Goal: Task Accomplishment & Management: Complete application form

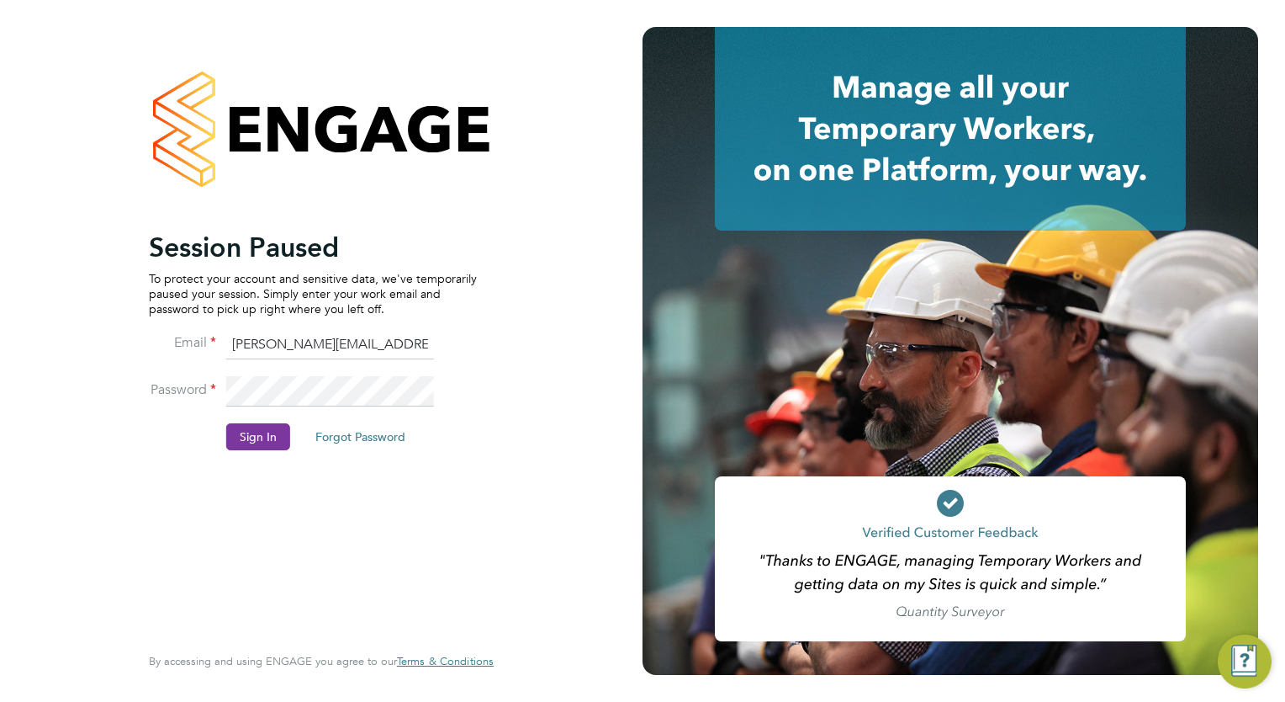
click at [262, 430] on button "Sign In" at bounding box center [258, 436] width 64 height 27
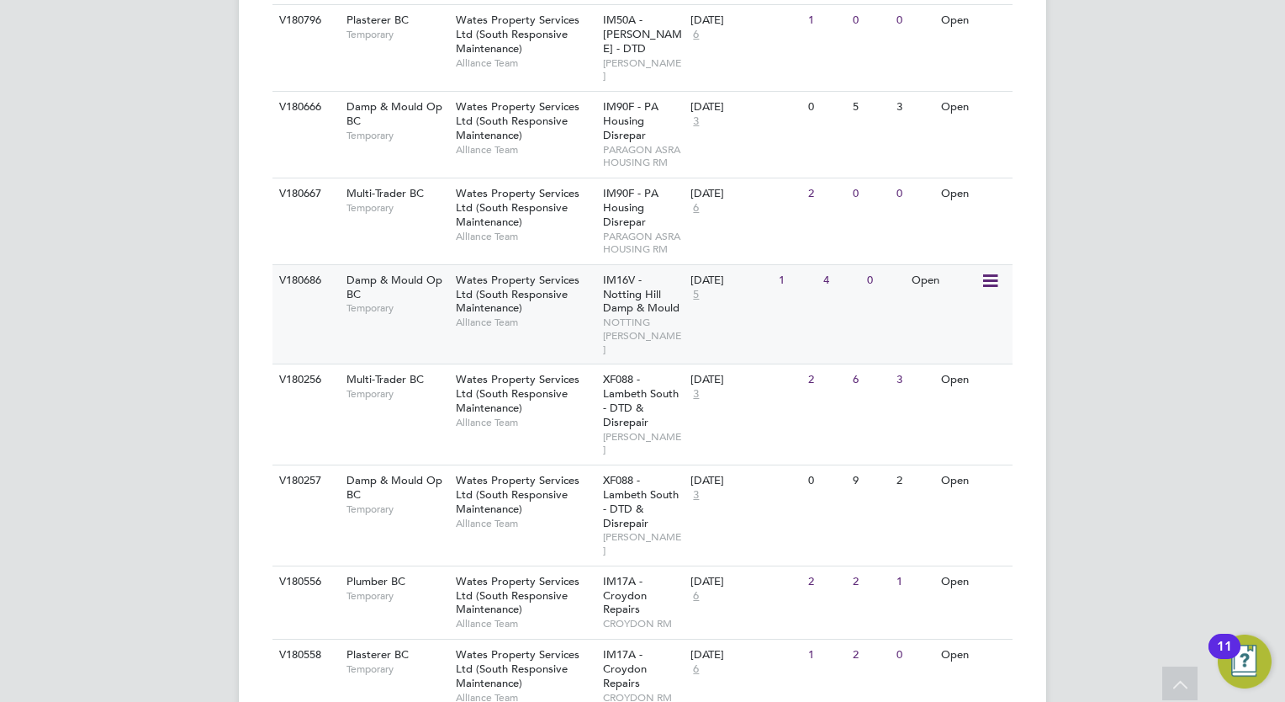
scroll to position [841, 0]
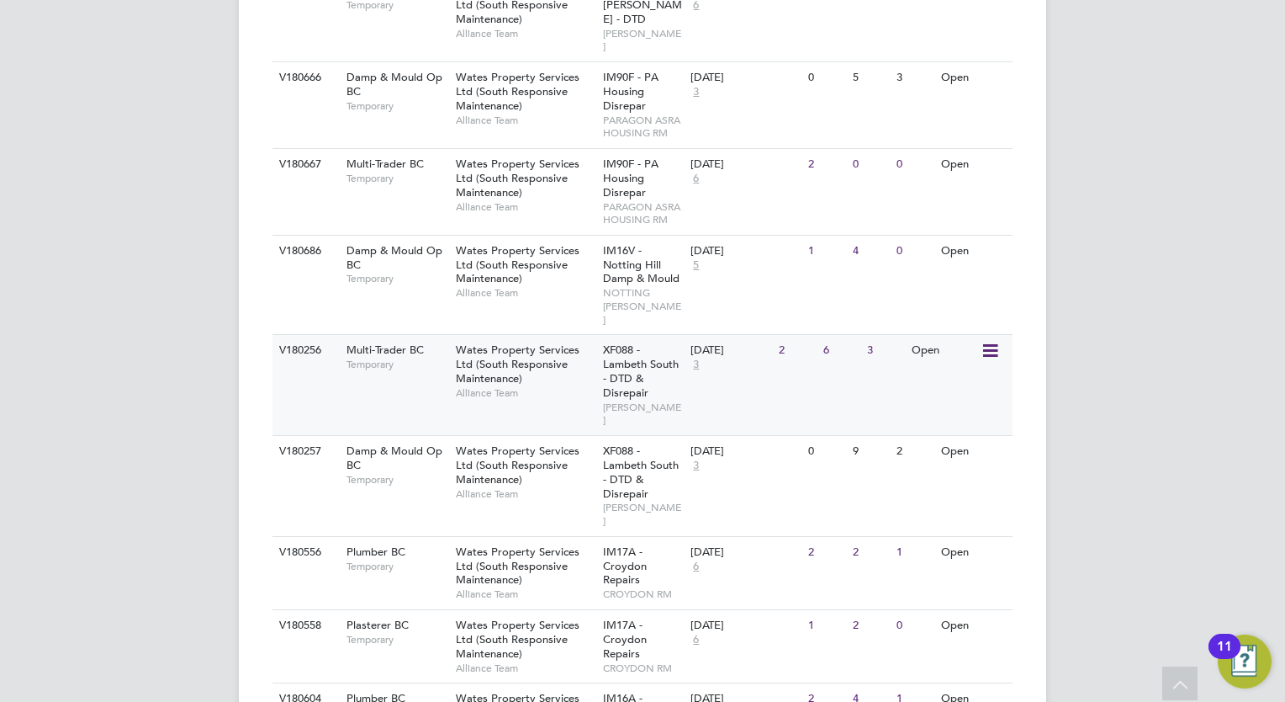
click at [500, 353] on span "Wates Property Services Ltd (South Responsive Maintenance)" at bounding box center [518, 363] width 124 height 43
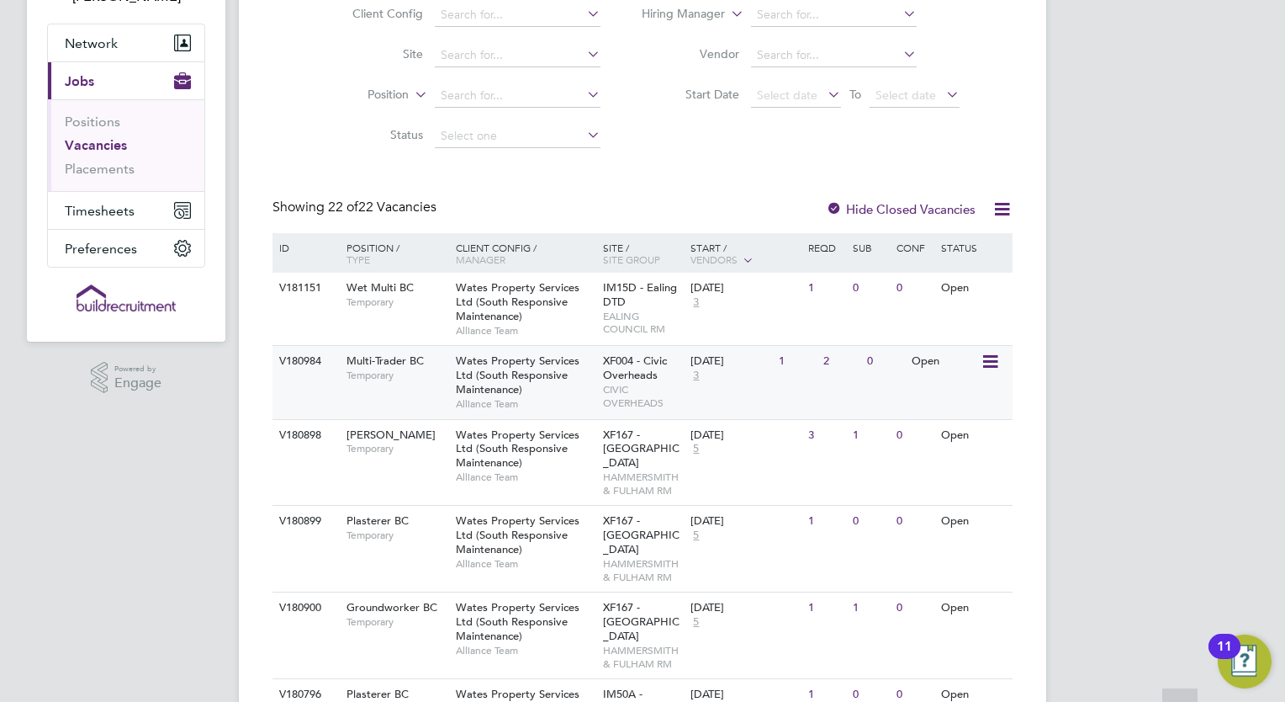
scroll to position [168, 0]
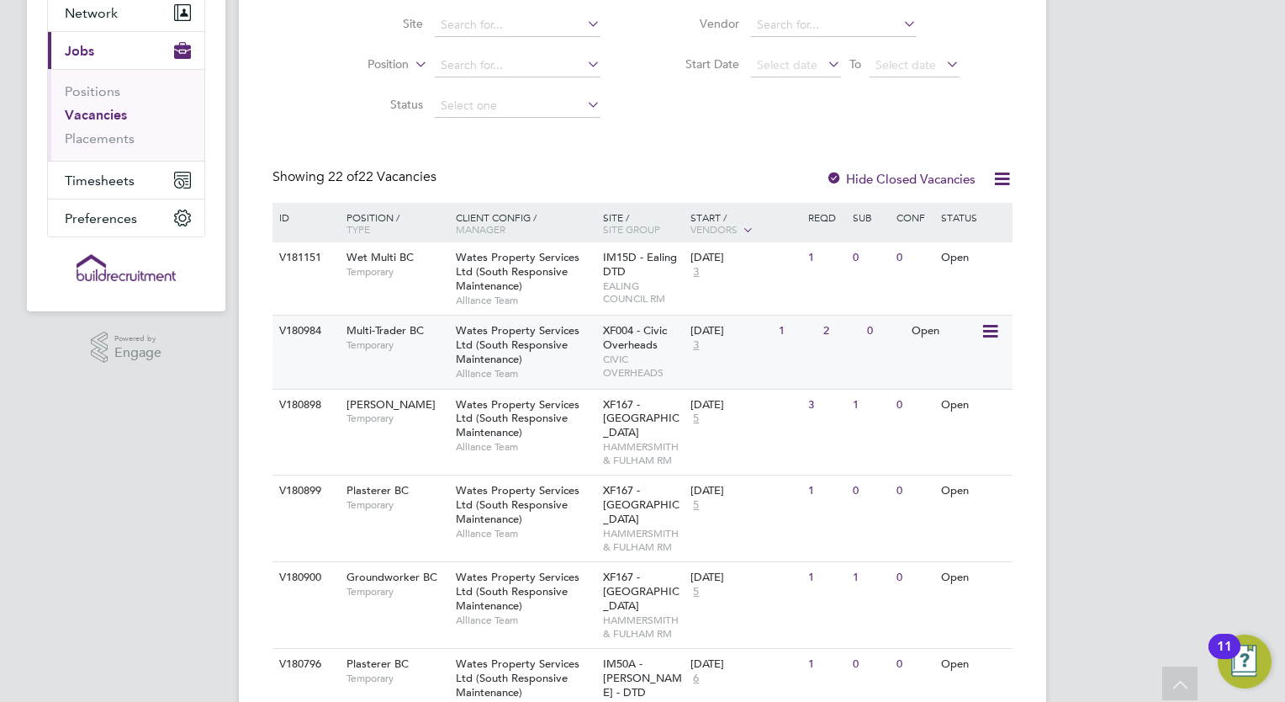
click at [655, 337] on div "XF004 - Civic Overheads CIVIC OVERHEADS" at bounding box center [643, 350] width 88 height 71
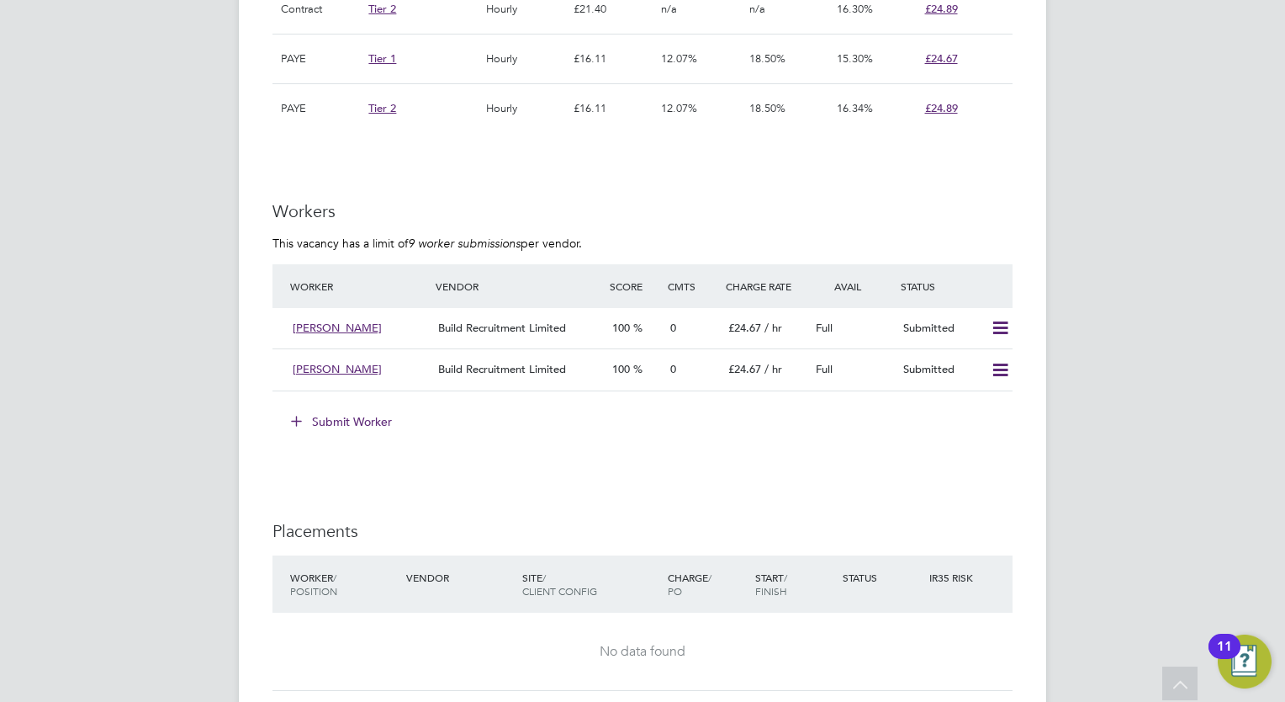
click at [336, 420] on button "Submit Worker" at bounding box center [342, 421] width 126 height 27
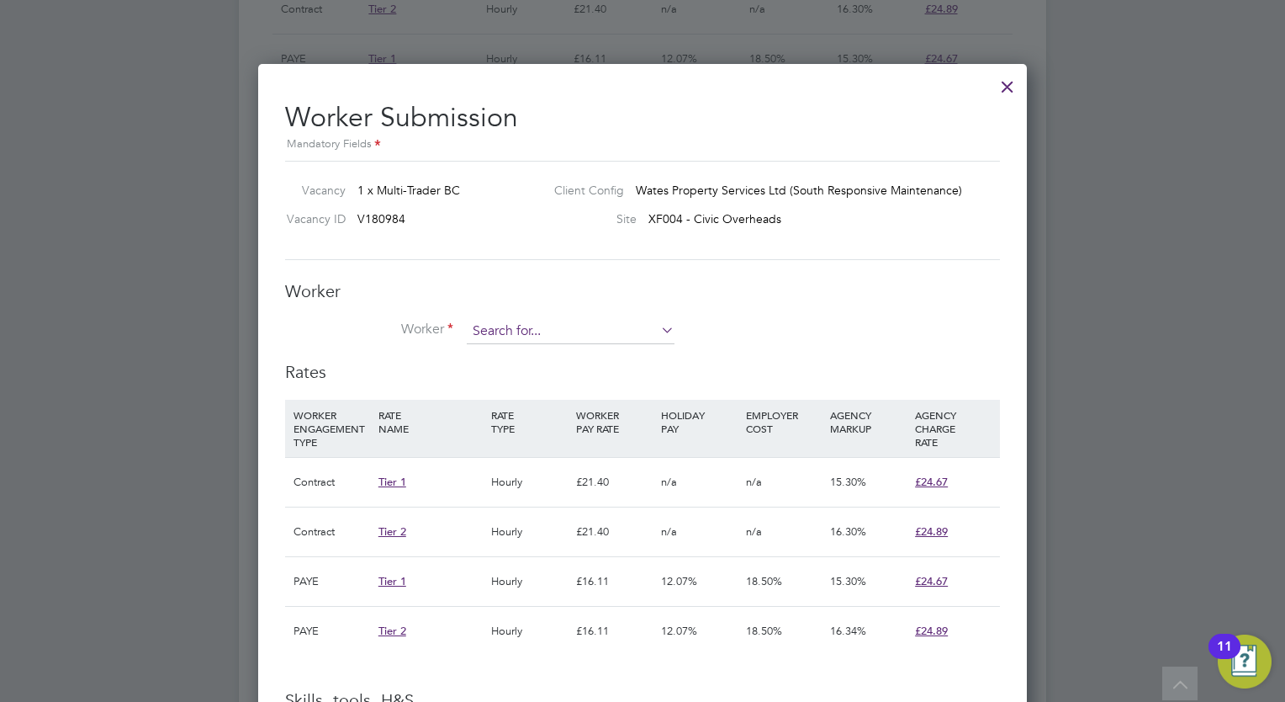
click at [574, 331] on input at bounding box center [571, 331] width 208 height 25
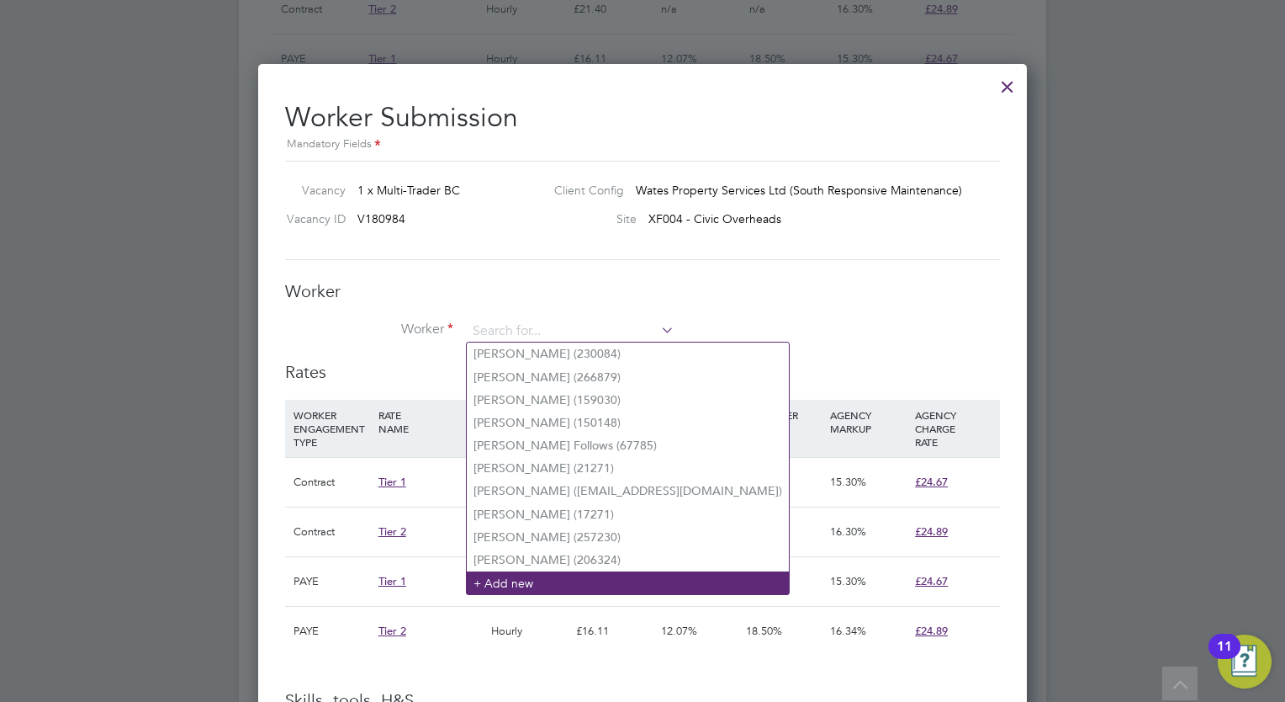
click at [516, 583] on li "+ Add new" at bounding box center [628, 582] width 322 height 23
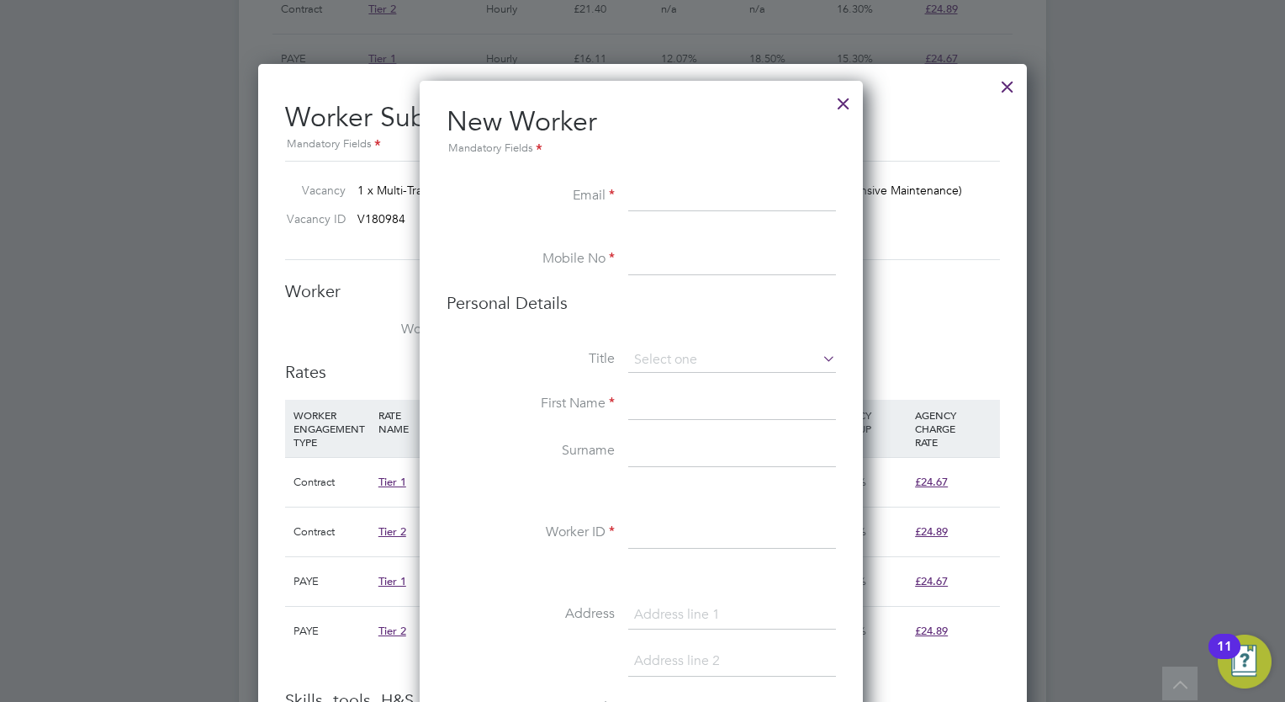
paste input "huseyinbodi@live.co.uk"
type input "huseyinbodi@live.co.uk"
click at [687, 261] on input at bounding box center [732, 260] width 208 height 30
paste input "+44 7709 942167"
type input "+44 7709 942167"
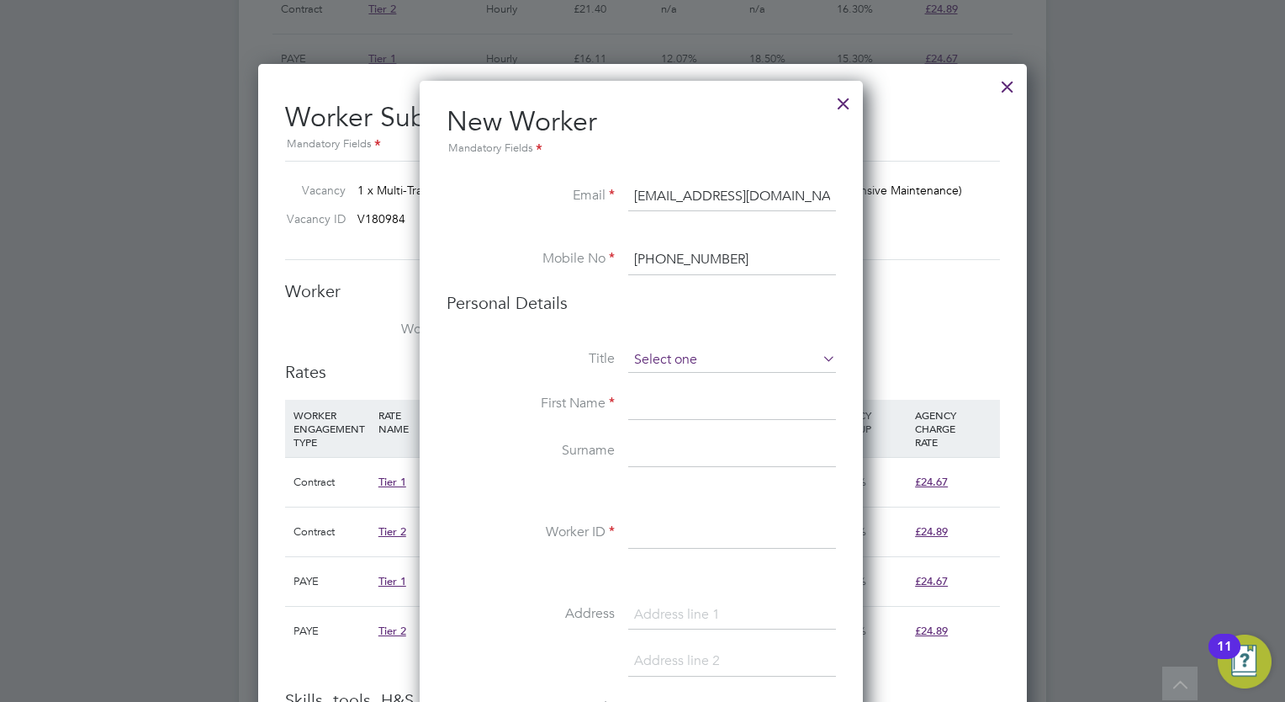
click at [683, 354] on input at bounding box center [732, 359] width 208 height 25
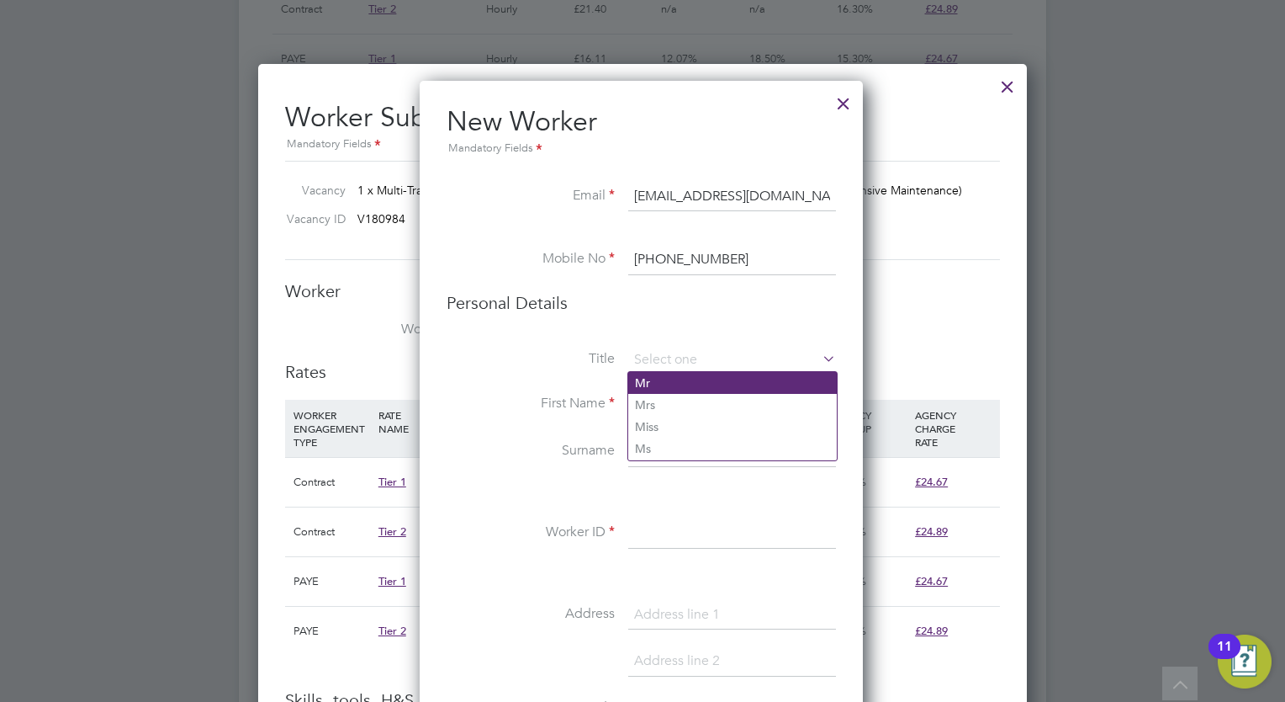
click at [661, 384] on li "Mr" at bounding box center [732, 383] width 209 height 22
type input "Mr"
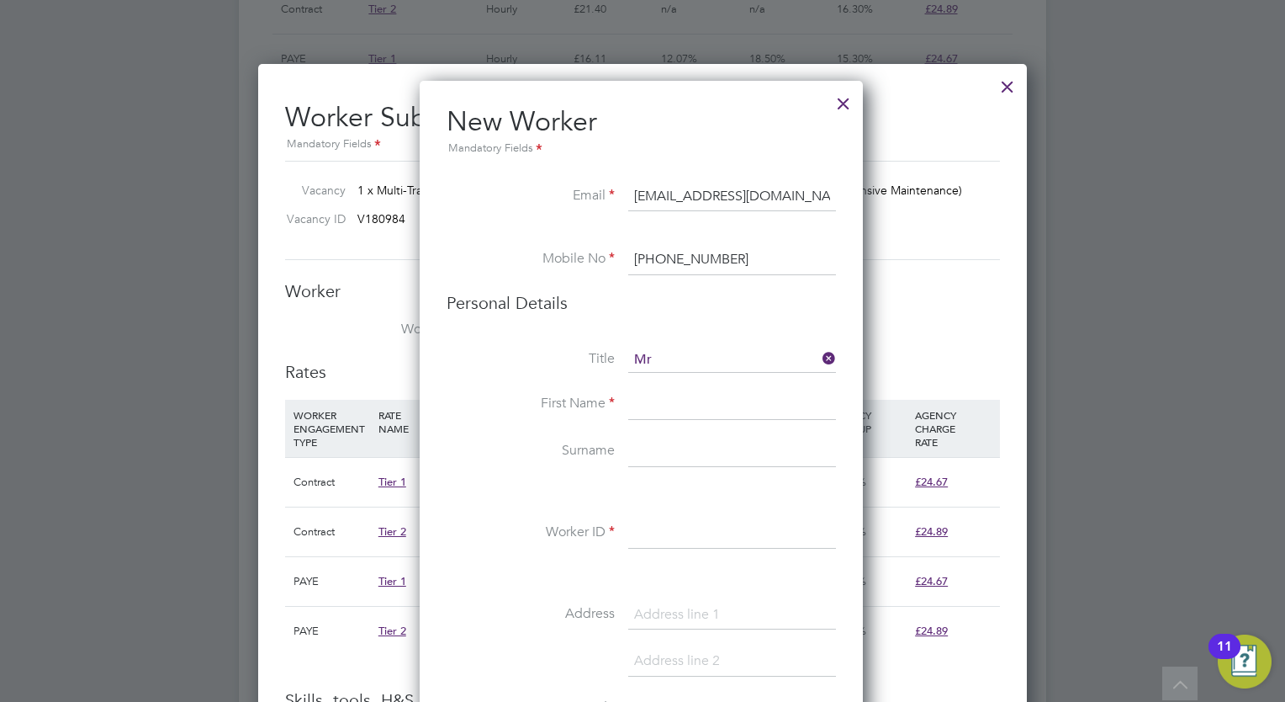
click at [680, 407] on input at bounding box center [732, 404] width 208 height 30
type input "Huseyin"
click at [679, 456] on input at bounding box center [732, 452] width 208 height 30
paste input "Bozdogan"
type input "Bozdogan"
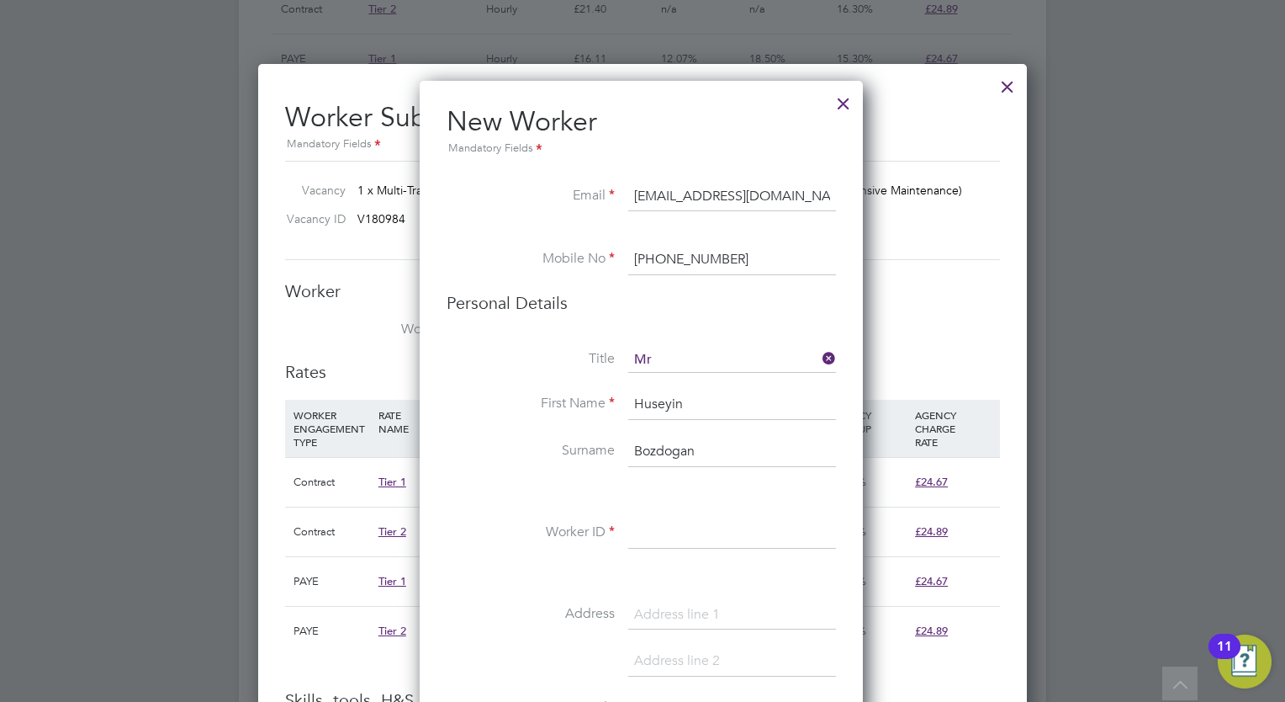
click at [709, 536] on input at bounding box center [732, 533] width 208 height 30
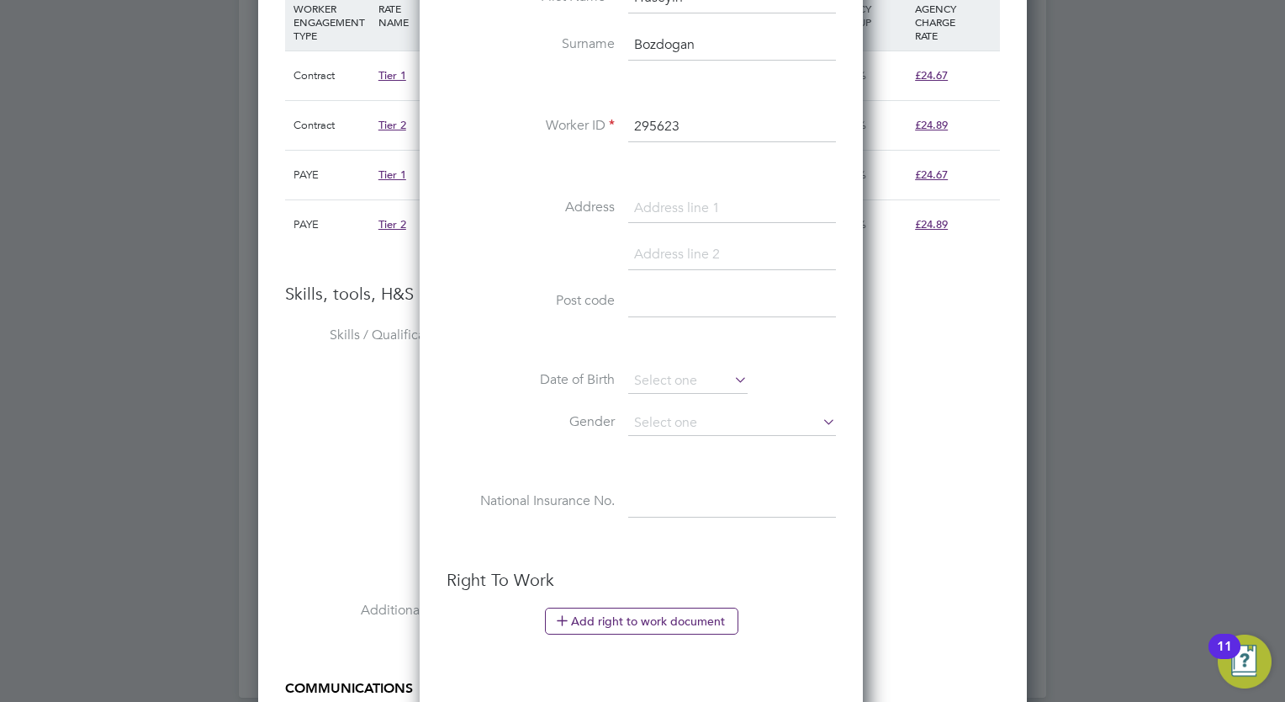
scroll to position [1682, 0]
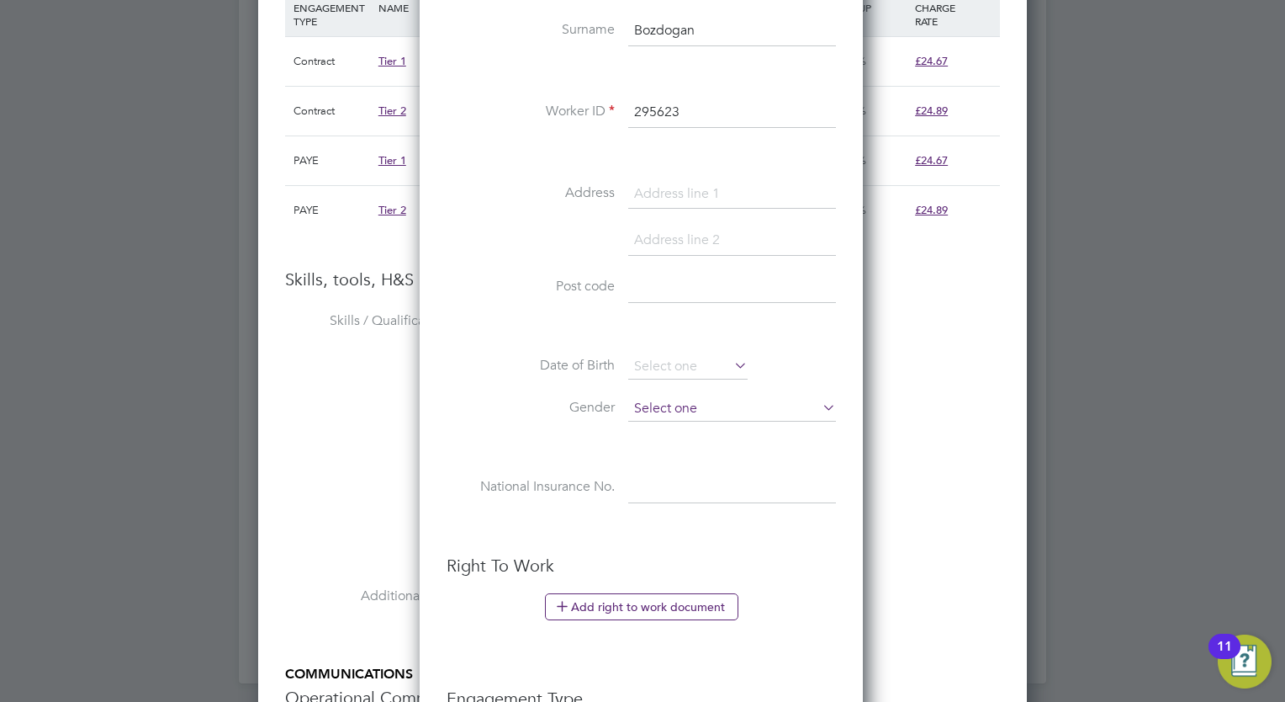
type input "295623"
click at [720, 396] on input at bounding box center [732, 408] width 208 height 25
click at [726, 537] on ul "New Worker Mandatory Fields Email huseyinbodi@live.co.uk Mobile No +44 7709 942…" at bounding box center [641, 366] width 389 height 1364
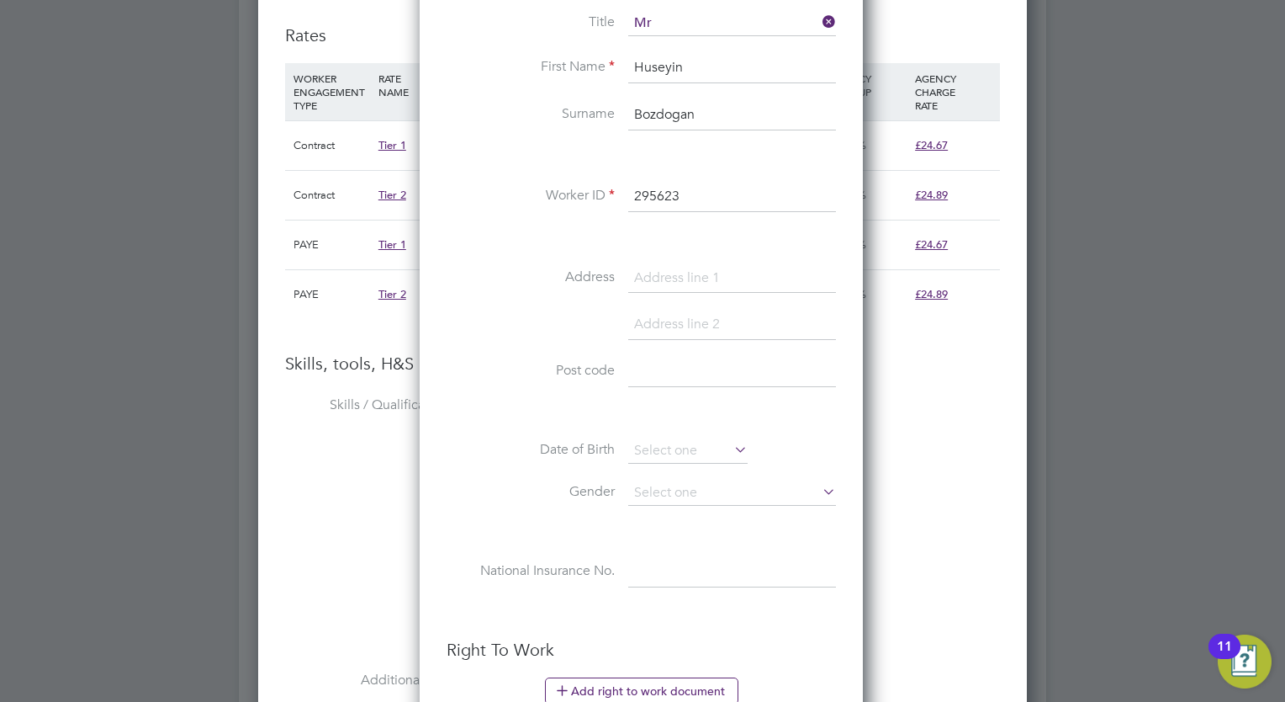
scroll to position [2057, 0]
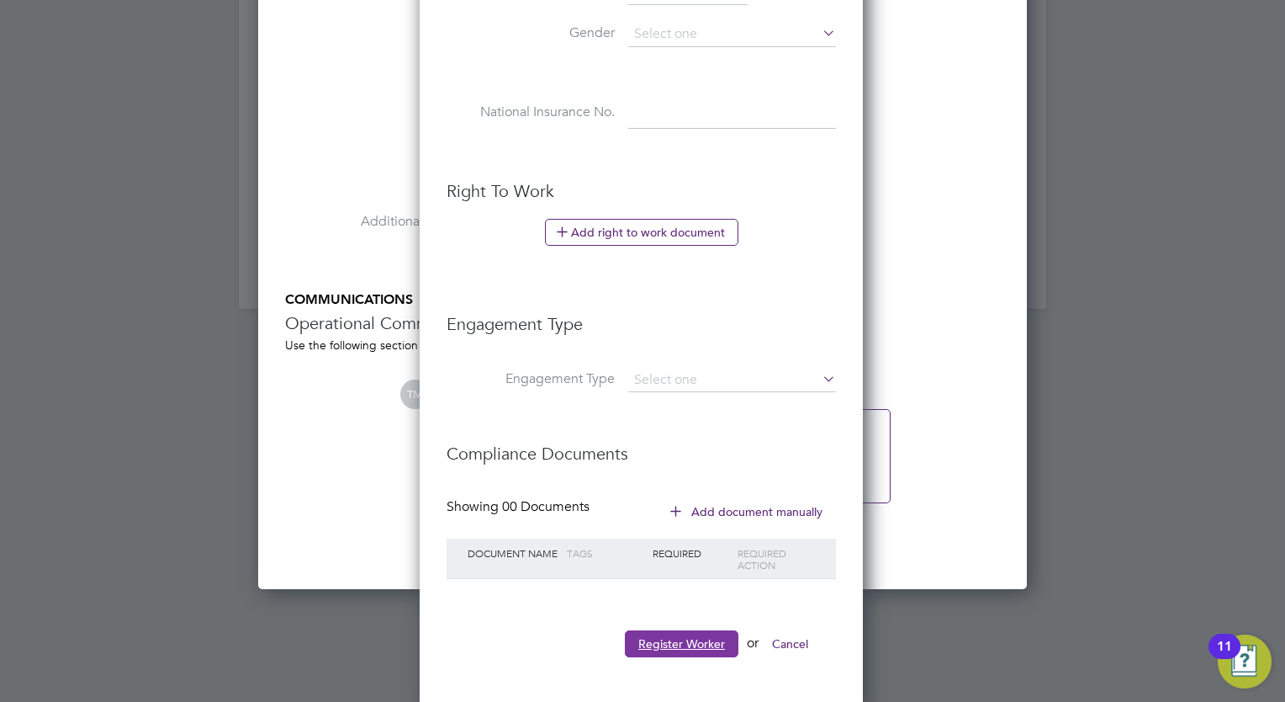
click at [700, 638] on button "Register Worker" at bounding box center [682, 643] width 114 height 27
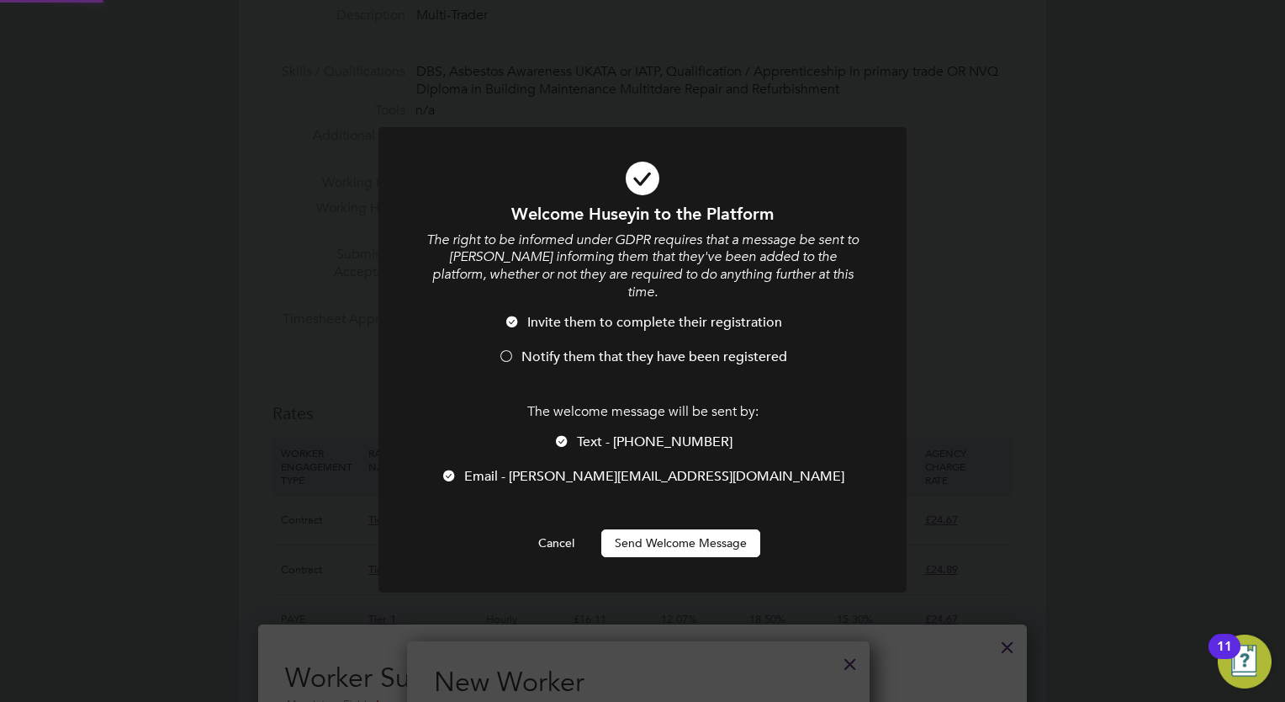
scroll to position [0, 0]
click at [700, 533] on button "Send Welcome Message" at bounding box center [680, 542] width 159 height 27
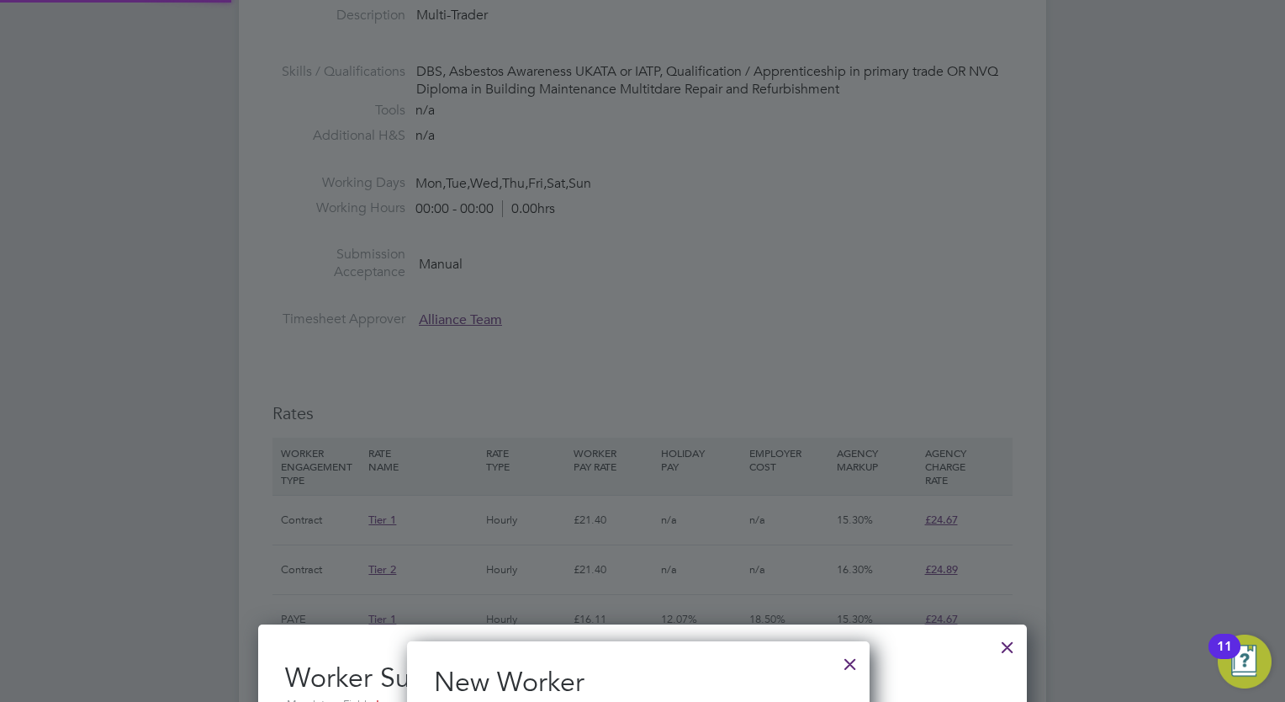
type input "Huseyin Bozdogan (295623)"
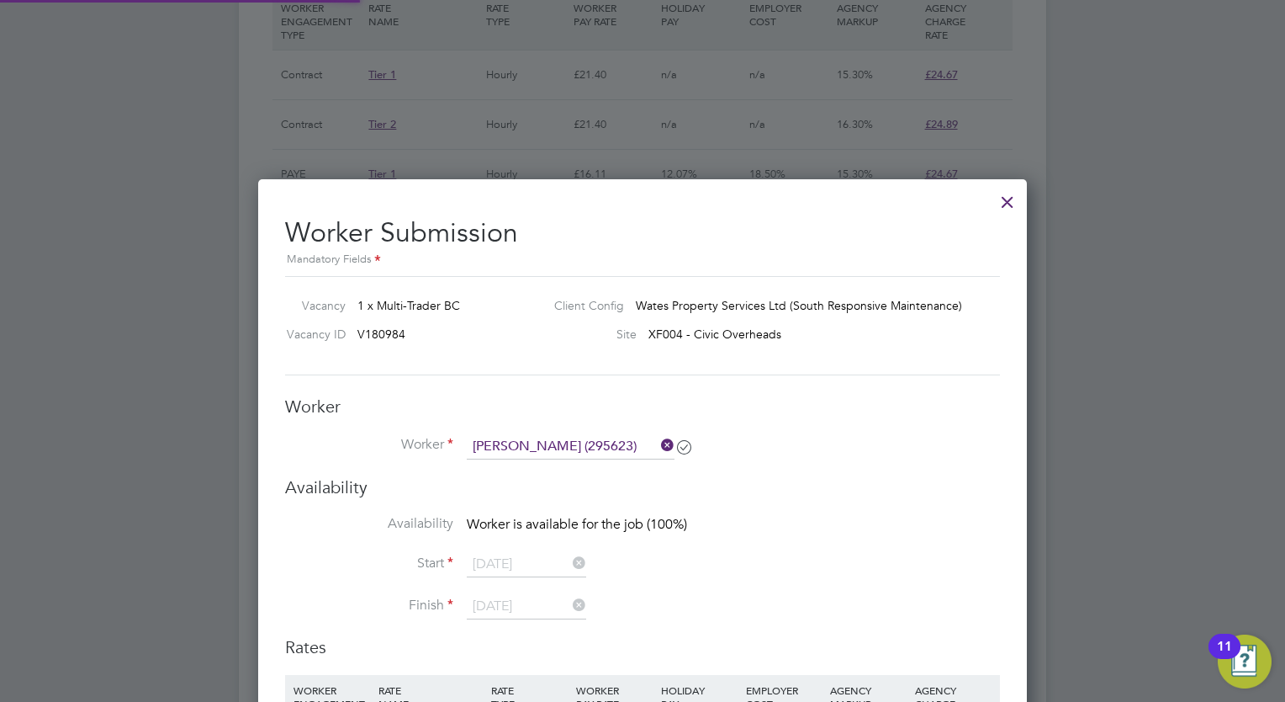
scroll to position [1262, 0]
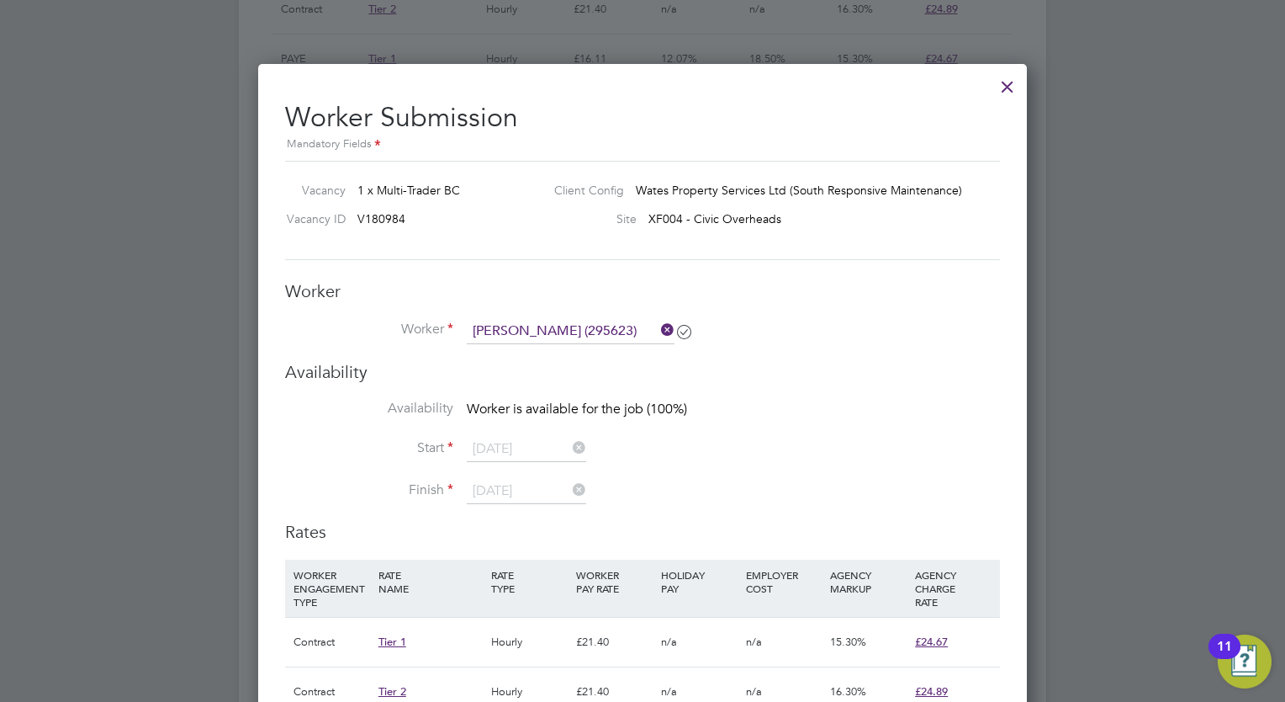
click at [1013, 89] on div at bounding box center [1008, 82] width 30 height 30
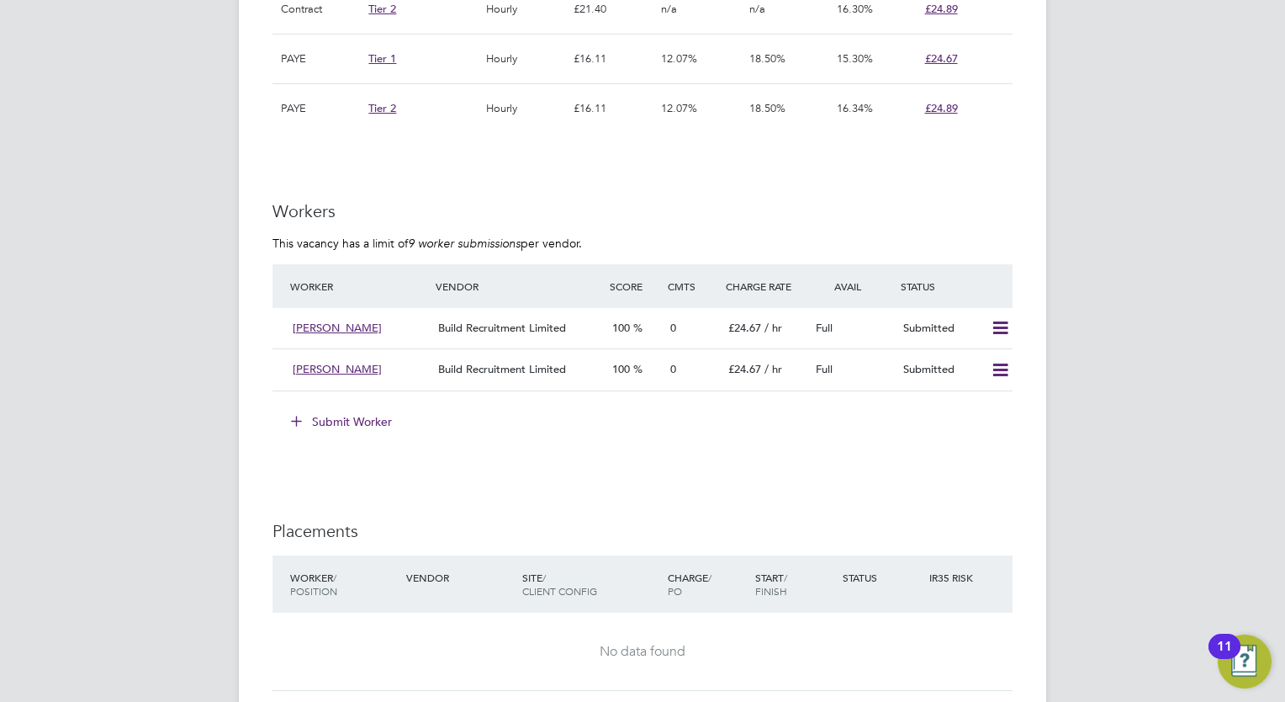
click at [351, 419] on button "Submit Worker" at bounding box center [342, 421] width 126 height 27
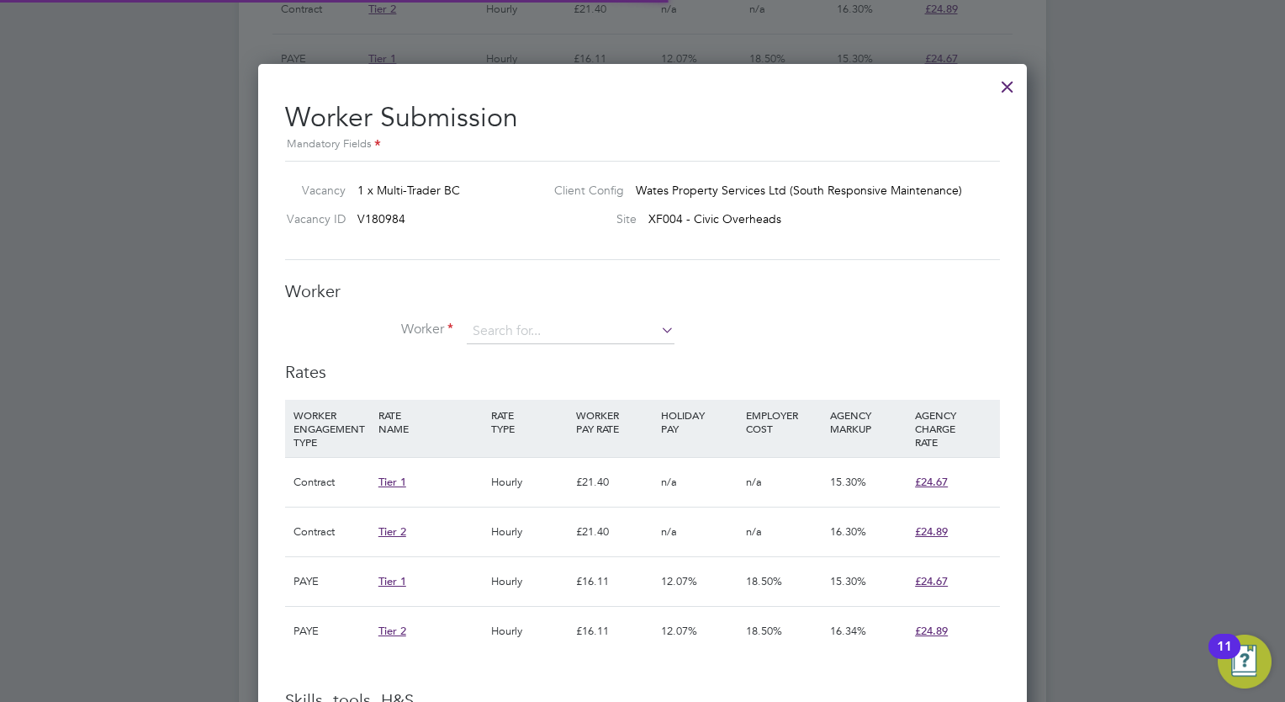
scroll to position [50, 114]
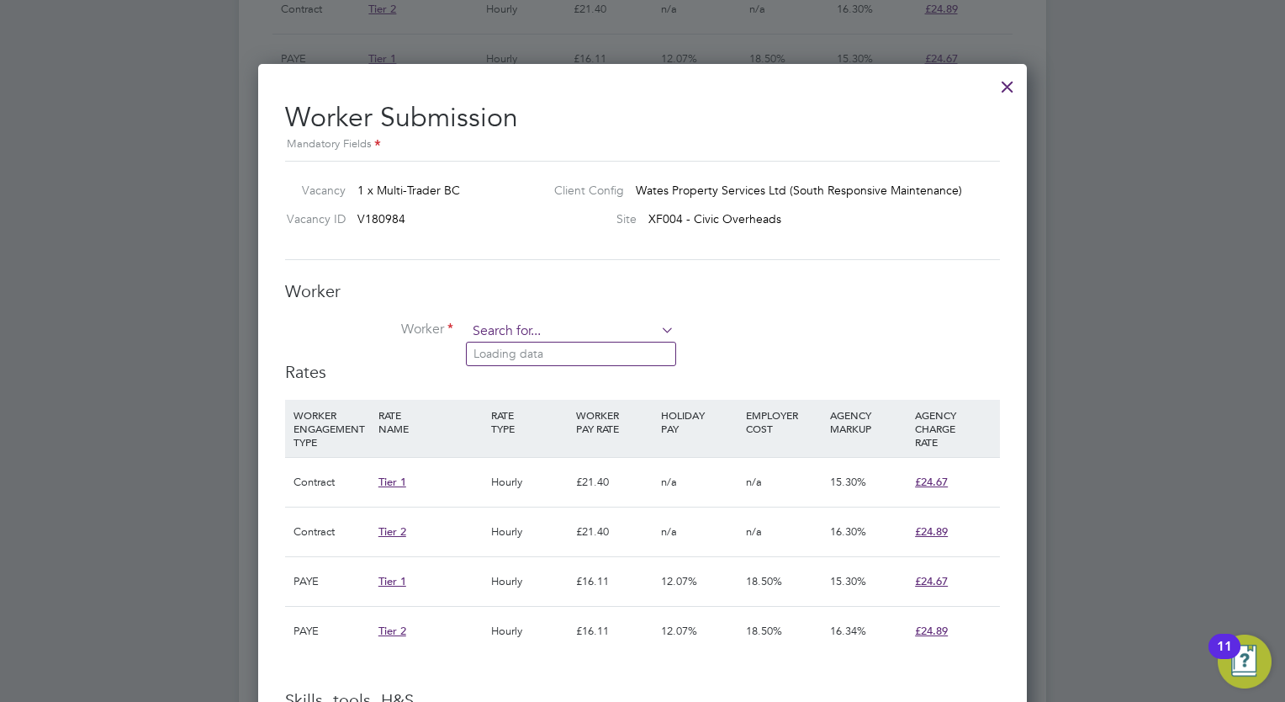
click at [580, 327] on input at bounding box center [571, 331] width 208 height 25
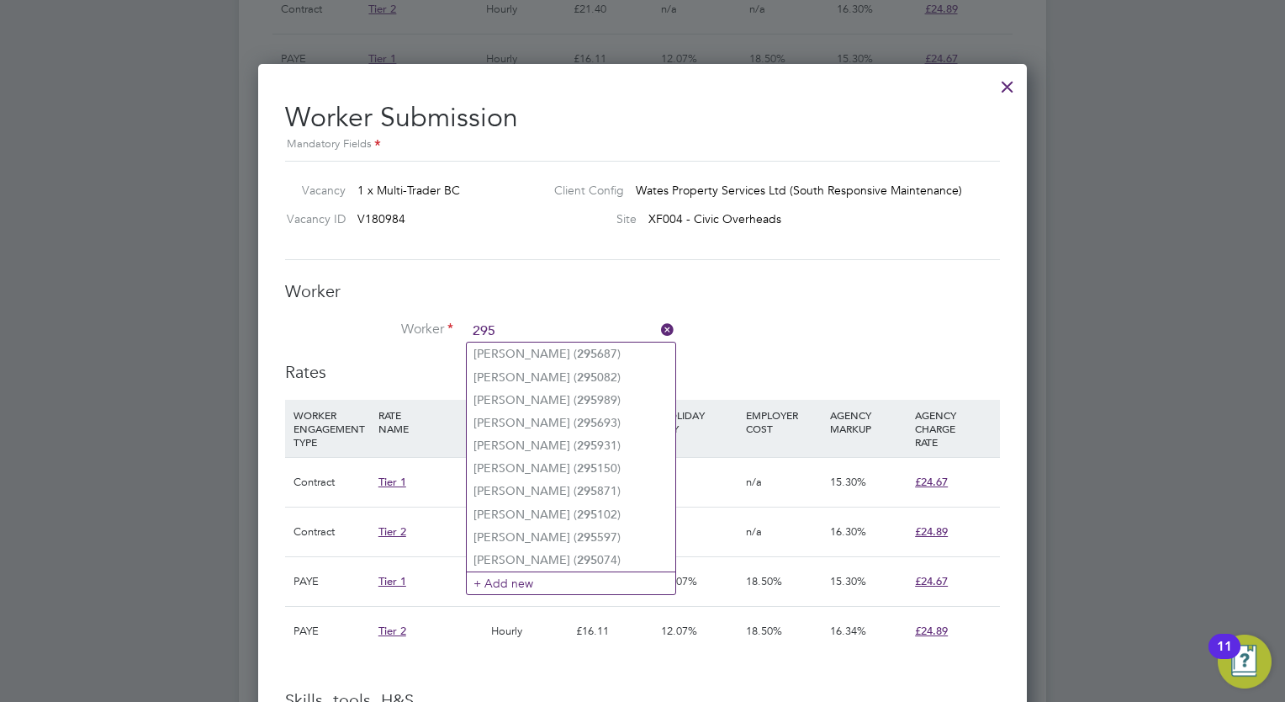
type input "295"
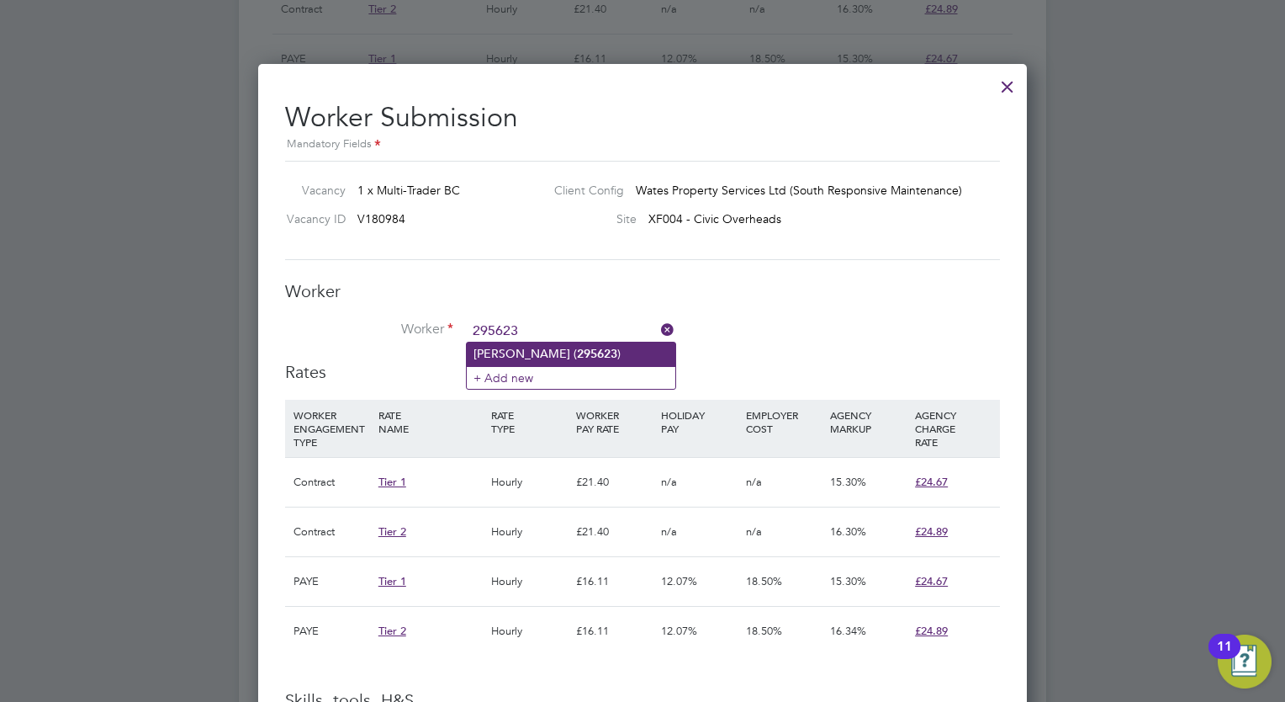
click at [595, 347] on b "295623" at bounding box center [597, 354] width 40 height 14
type input "Huseyin Bozdogan (295623)"
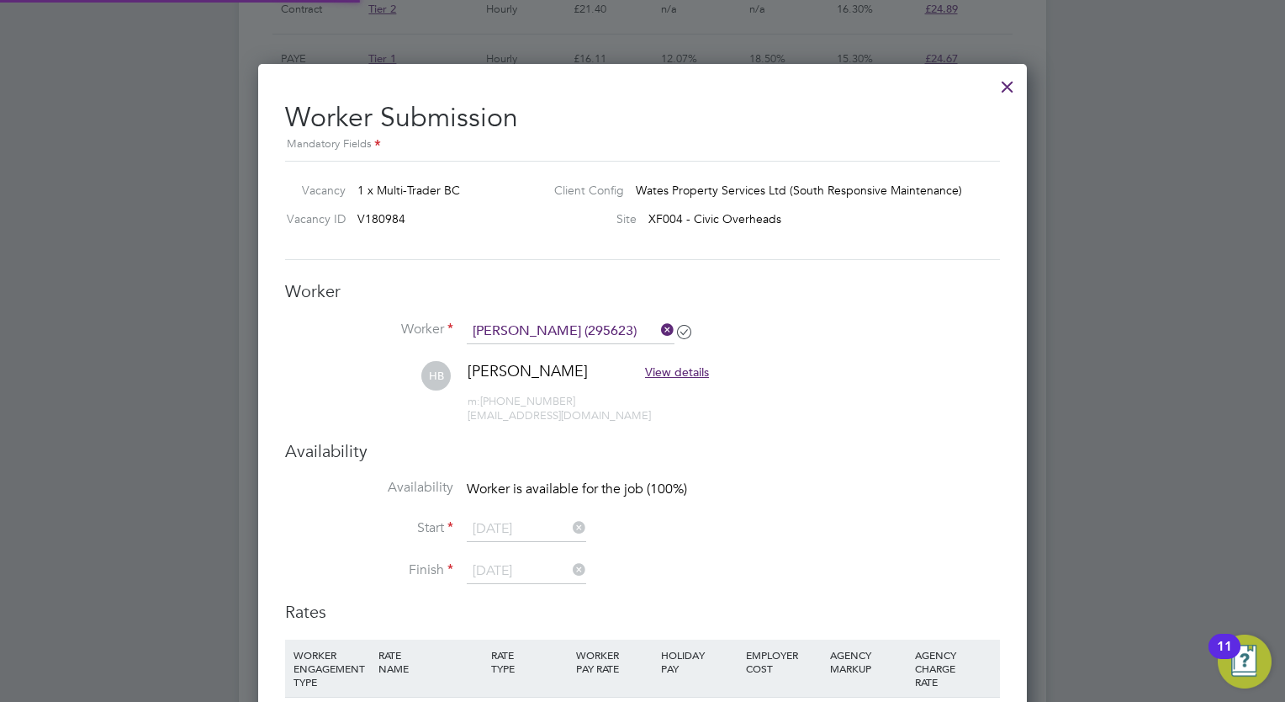
scroll to position [1688, 770]
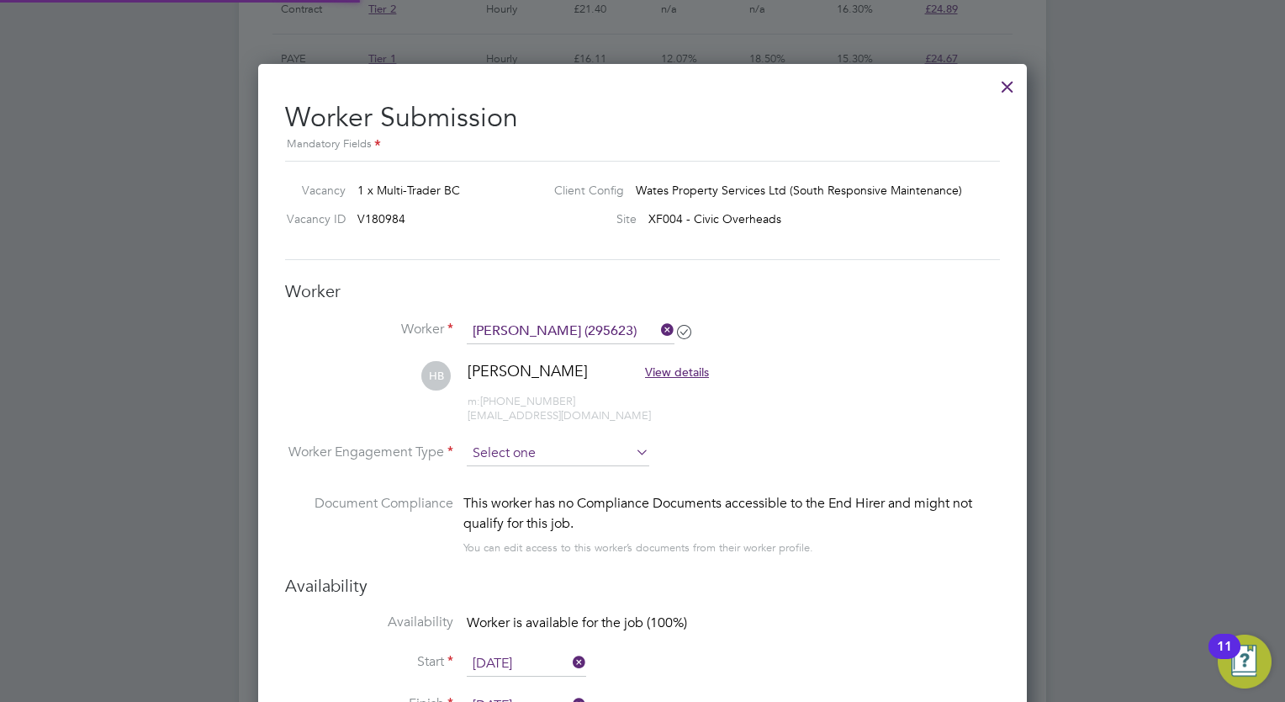
click at [521, 452] on input at bounding box center [558, 453] width 183 height 25
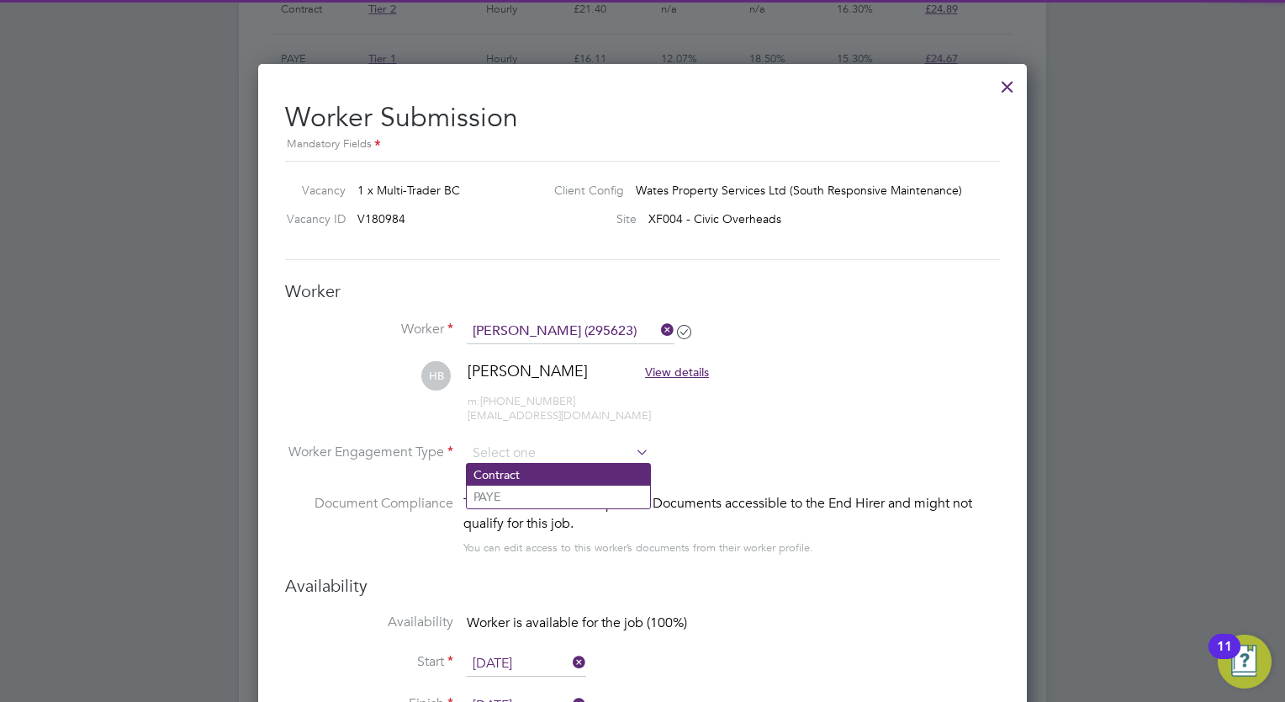
click at [517, 469] on li "Contract" at bounding box center [558, 474] width 183 height 22
type input "Contract"
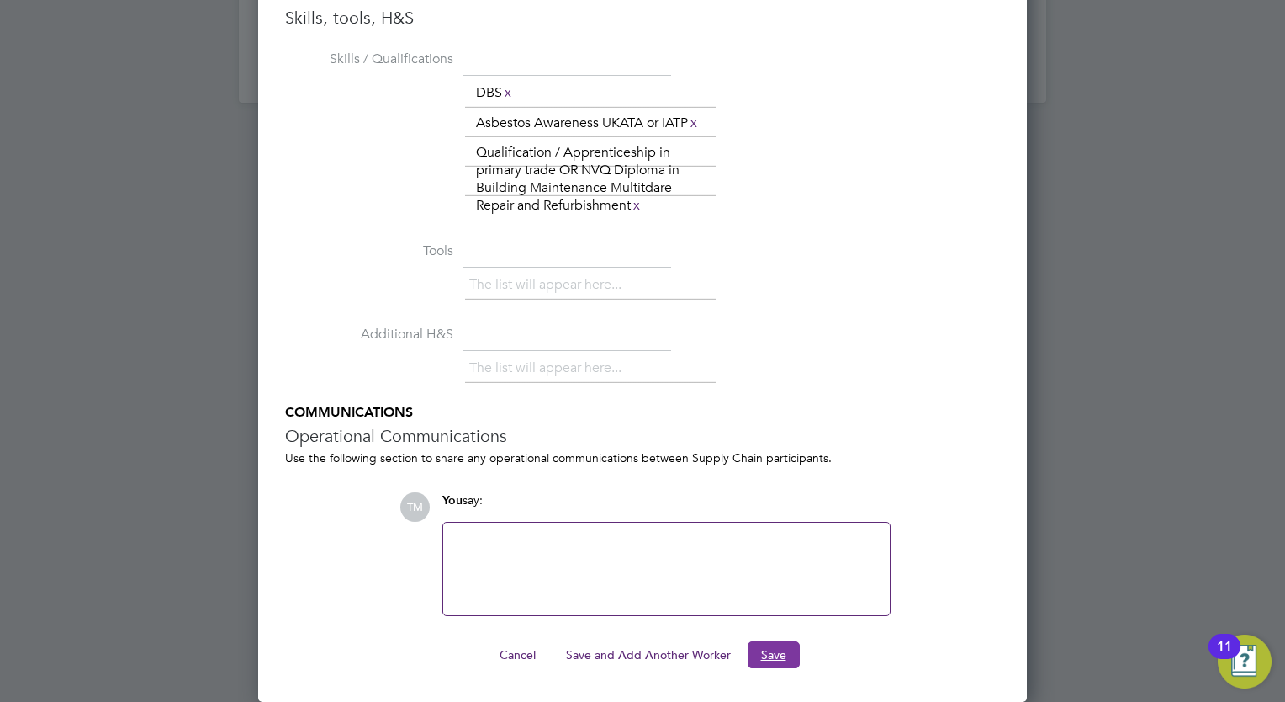
click at [781, 647] on button "Save" at bounding box center [774, 654] width 52 height 27
